Goal: Transaction & Acquisition: Purchase product/service

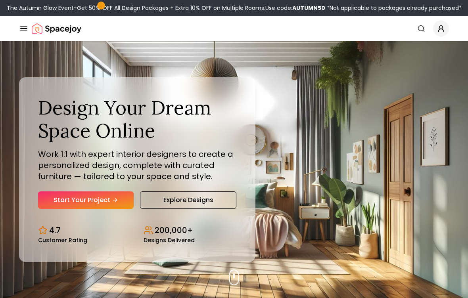
click at [53, 204] on link "Start Your Project" at bounding box center [86, 200] width 96 height 17
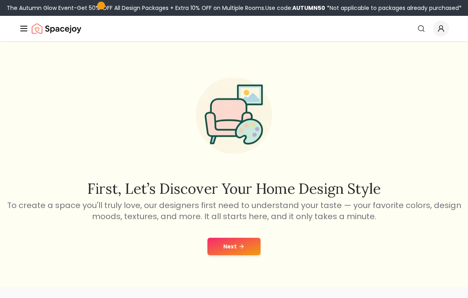
click at [242, 254] on button "Next" at bounding box center [234, 246] width 53 height 17
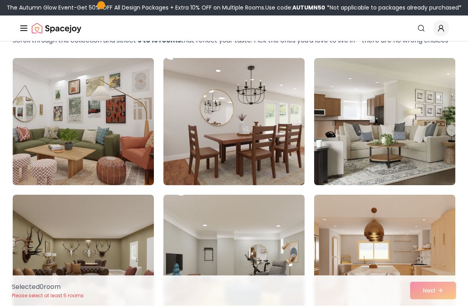
scroll to position [48, 0]
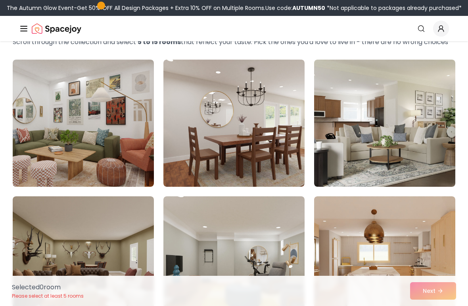
click at [280, 130] on img at bounding box center [234, 123] width 141 height 127
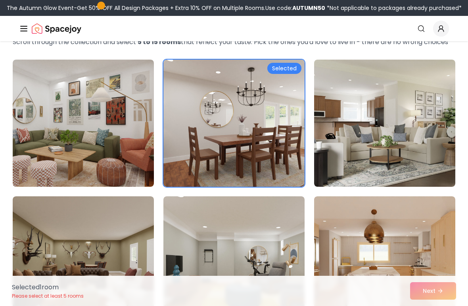
click at [376, 119] on img at bounding box center [384, 123] width 141 height 127
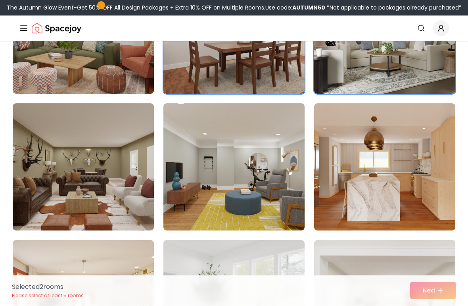
scroll to position [142, 0]
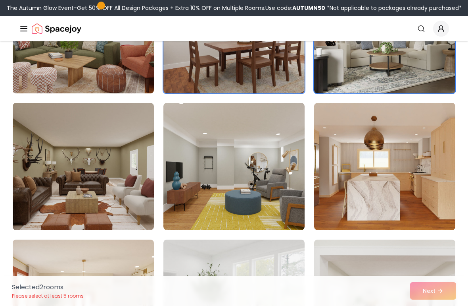
click at [383, 162] on img at bounding box center [384, 166] width 141 height 127
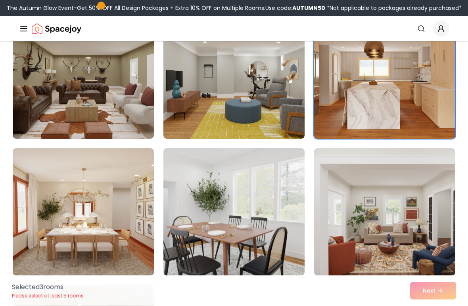
scroll to position [235, 0]
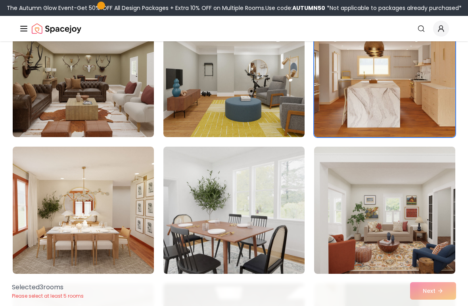
click at [117, 251] on img at bounding box center [83, 209] width 141 height 127
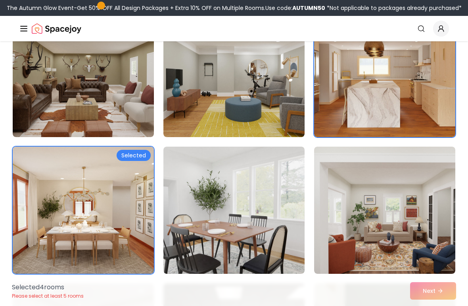
click at [239, 247] on img at bounding box center [234, 209] width 141 height 127
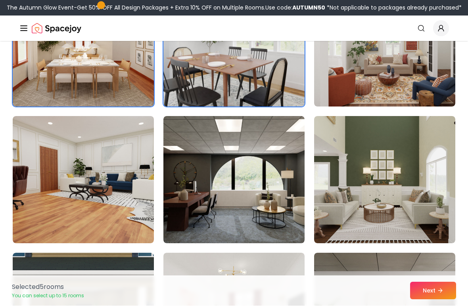
scroll to position [402, 0]
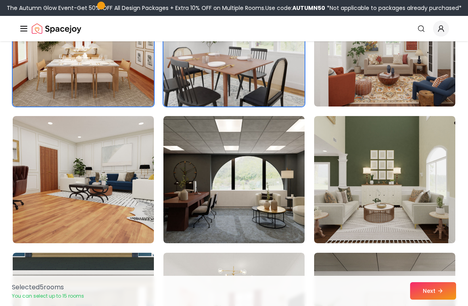
click at [362, 223] on img at bounding box center [384, 179] width 141 height 127
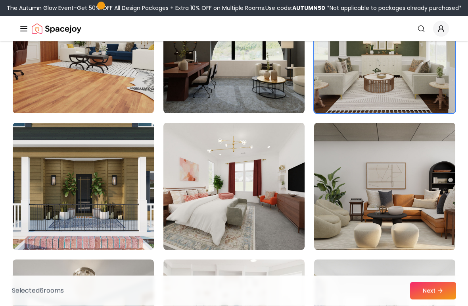
scroll to position [531, 0]
click at [245, 232] on img at bounding box center [234, 186] width 141 height 127
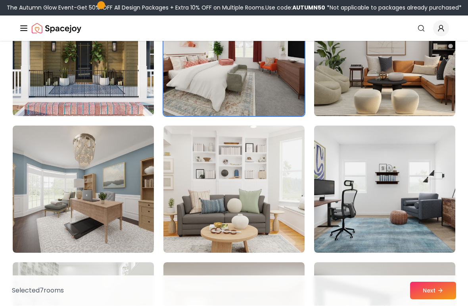
scroll to position [665, 0]
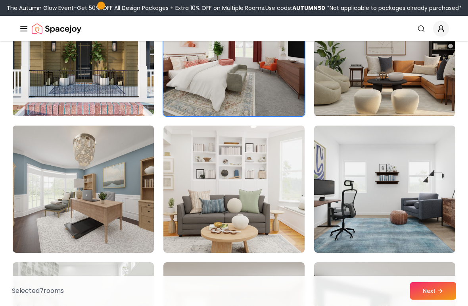
click at [277, 241] on img at bounding box center [234, 188] width 141 height 127
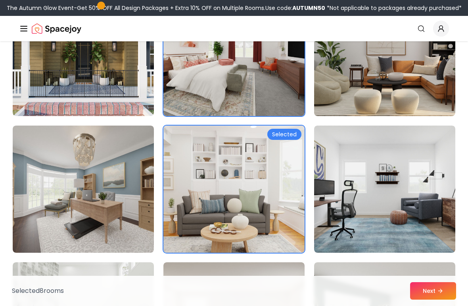
click at [423, 218] on img at bounding box center [384, 188] width 141 height 127
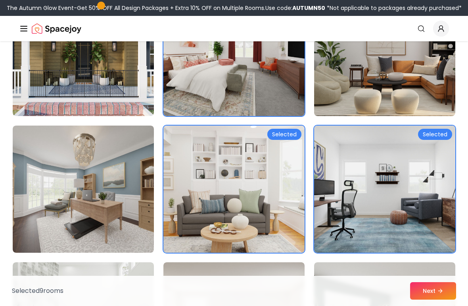
click at [114, 234] on img at bounding box center [83, 188] width 141 height 127
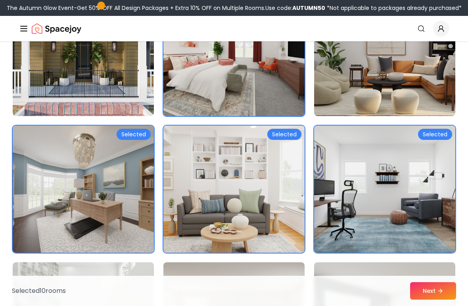
click at [132, 246] on img at bounding box center [83, 188] width 141 height 127
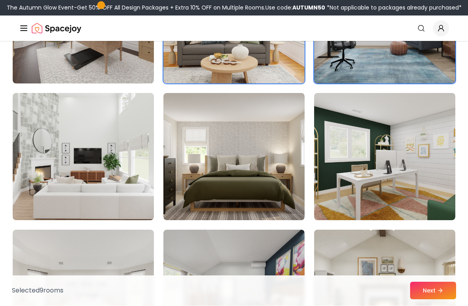
scroll to position [834, 0]
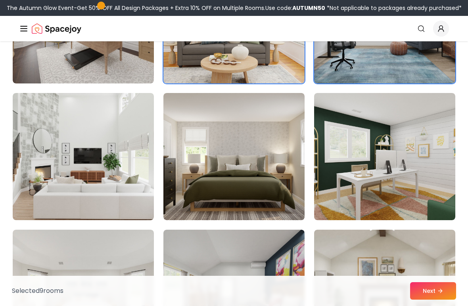
click at [130, 198] on img at bounding box center [83, 156] width 141 height 127
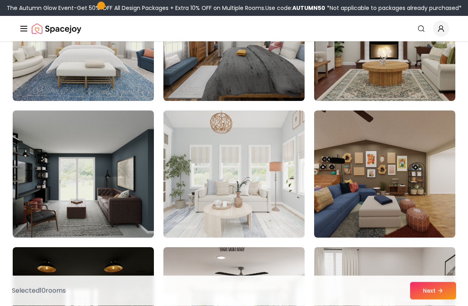
scroll to position [1090, 0]
click at [273, 189] on img at bounding box center [234, 173] width 141 height 127
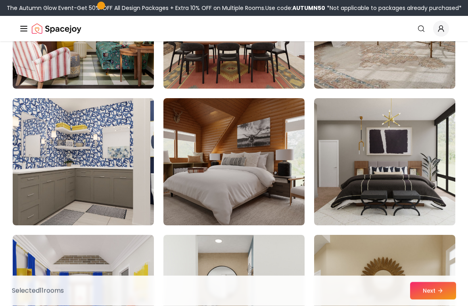
scroll to position [1514, 0]
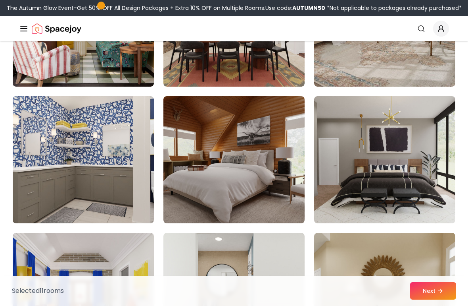
click at [286, 209] on img at bounding box center [234, 159] width 141 height 127
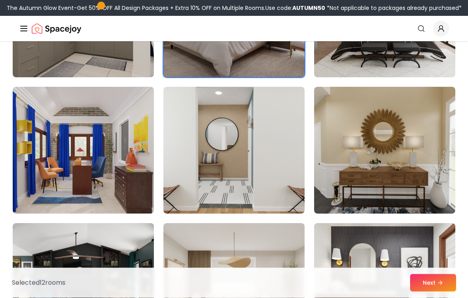
scroll to position [1660, 0]
click at [374, 194] on img at bounding box center [384, 150] width 141 height 127
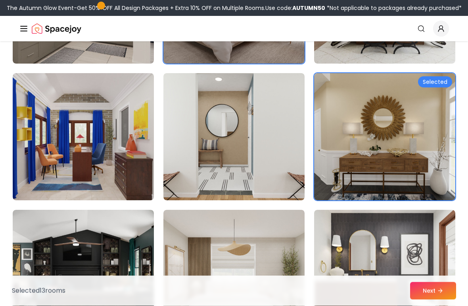
scroll to position [1673, 0]
click at [273, 247] on img at bounding box center [234, 273] width 141 height 127
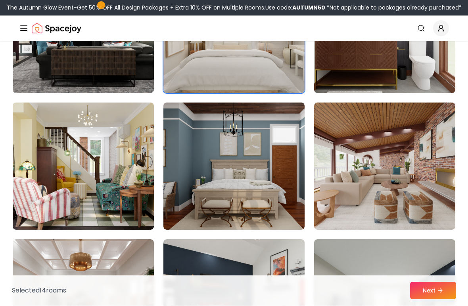
scroll to position [1917, 0]
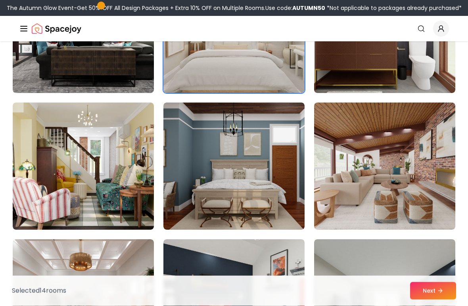
click at [422, 203] on img at bounding box center [384, 166] width 141 height 127
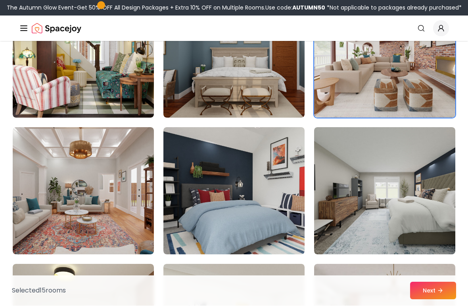
scroll to position [2029, 0]
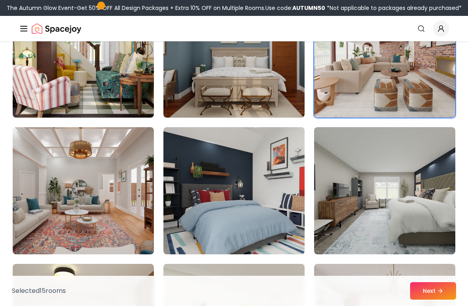
click at [112, 233] on img at bounding box center [83, 190] width 141 height 127
click at [396, 231] on img at bounding box center [384, 190] width 141 height 127
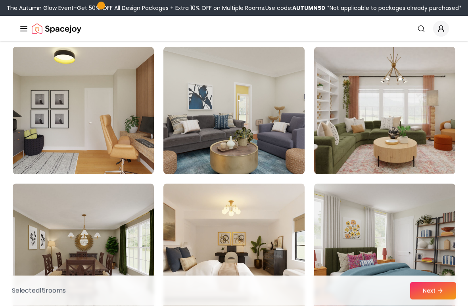
scroll to position [2246, 0]
click at [117, 160] on img at bounding box center [83, 110] width 141 height 127
click at [265, 160] on img at bounding box center [234, 110] width 141 height 127
click at [410, 158] on img at bounding box center [384, 110] width 141 height 127
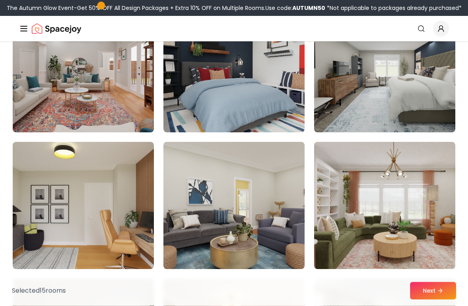
scroll to position [2151, 0]
click at [243, 180] on img at bounding box center [234, 205] width 141 height 127
click at [125, 231] on img at bounding box center [83, 205] width 141 height 127
click at [228, 225] on img at bounding box center [234, 205] width 141 height 127
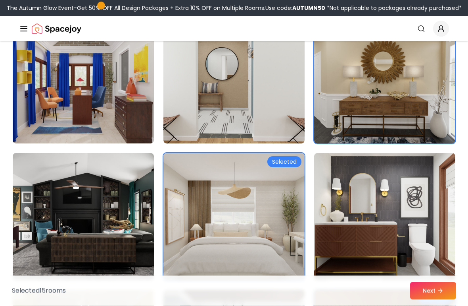
scroll to position [1730, 0]
click at [443, 291] on icon at bounding box center [440, 290] width 6 height 6
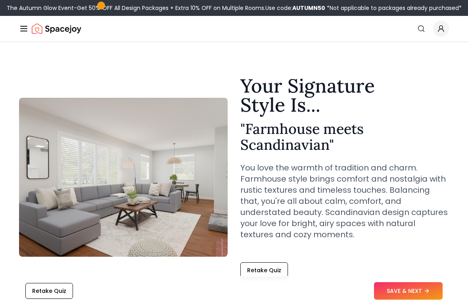
click at [419, 291] on button "SAVE & NEXT" at bounding box center [408, 290] width 69 height 17
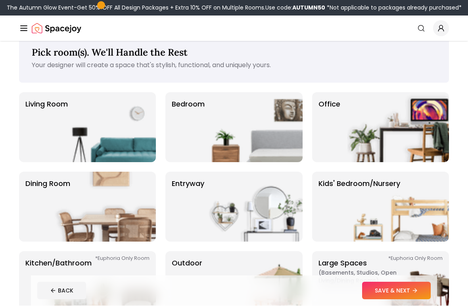
scroll to position [17, 0]
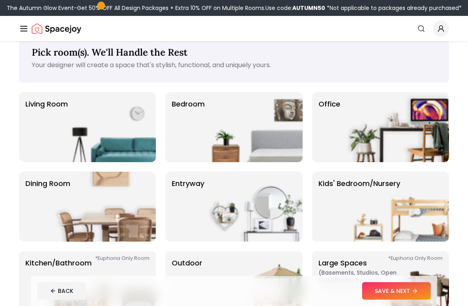
click at [281, 143] on img at bounding box center [252, 127] width 102 height 70
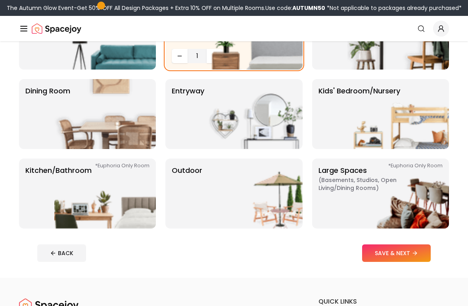
scroll to position [109, 0]
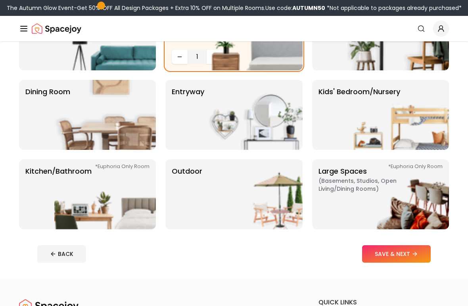
click at [404, 188] on img at bounding box center [399, 194] width 102 height 70
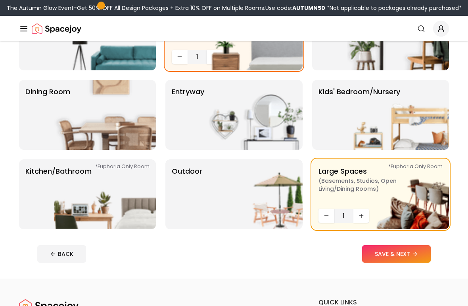
click at [362, 129] on img at bounding box center [399, 115] width 102 height 70
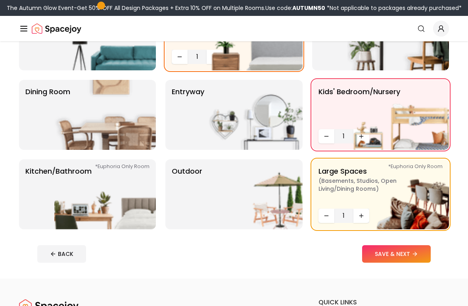
click at [130, 139] on img at bounding box center [105, 115] width 102 height 70
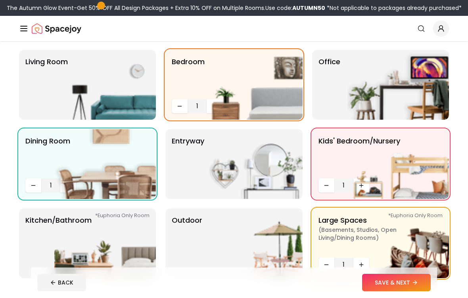
scroll to position [60, 0]
click at [392, 89] on img at bounding box center [399, 85] width 102 height 70
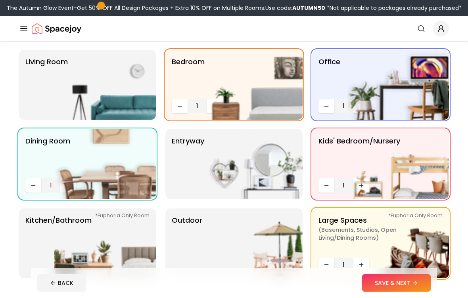
click at [355, 92] on img at bounding box center [399, 85] width 102 height 70
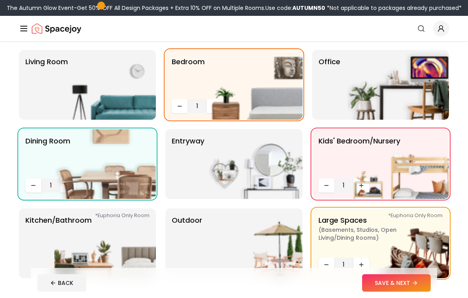
click at [129, 181] on img at bounding box center [105, 164] width 102 height 70
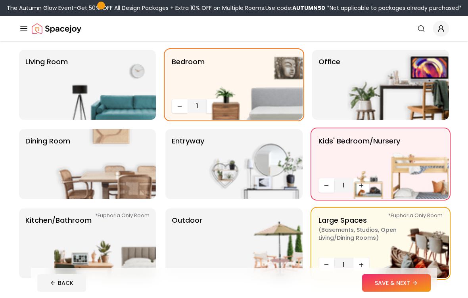
click at [405, 281] on button "SAVE & NEXT" at bounding box center [396, 283] width 69 height 17
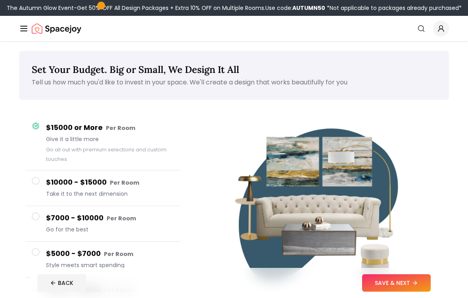
click at [395, 267] on img at bounding box center [322, 206] width 192 height 192
click at [393, 268] on img at bounding box center [322, 206] width 192 height 192
click at [393, 269] on footer "BACK SAVE & NEXT" at bounding box center [234, 283] width 406 height 30
click at [396, 281] on button "SAVE & NEXT" at bounding box center [396, 283] width 69 height 17
